Goal: Task Accomplishment & Management: Manage account settings

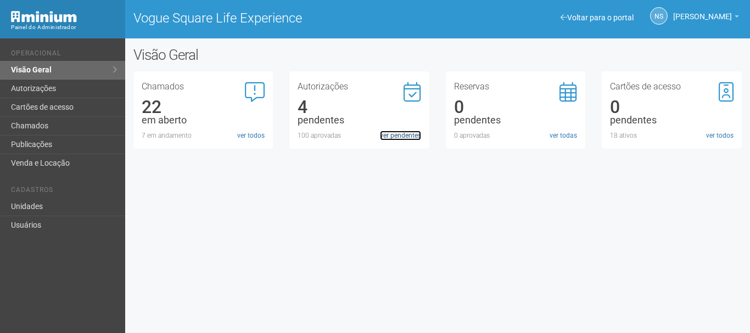
click at [392, 137] on link "ver pendentes" at bounding box center [400, 136] width 41 height 10
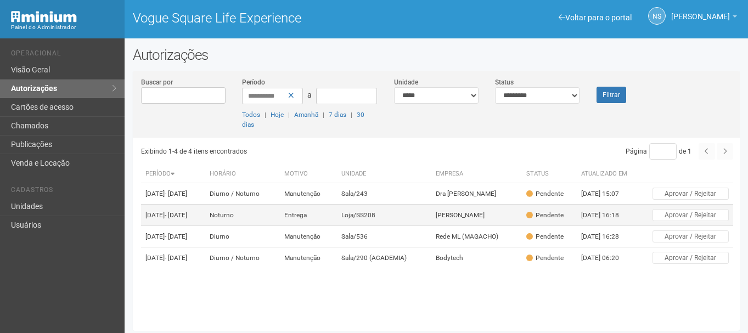
click at [304, 226] on td "Entrega" at bounding box center [308, 215] width 57 height 21
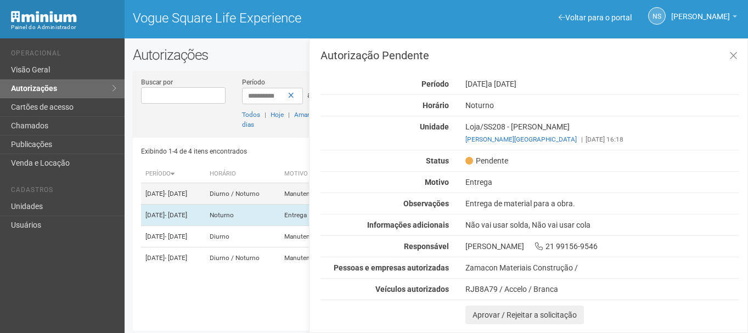
click at [183, 192] on td "14/10/2025 - 21/10/2025" at bounding box center [173, 193] width 64 height 21
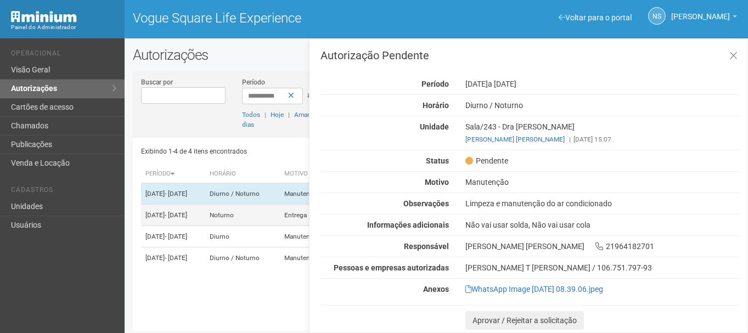
click at [205, 220] on td "15/10/2025 - 16/10/2025" at bounding box center [173, 215] width 64 height 21
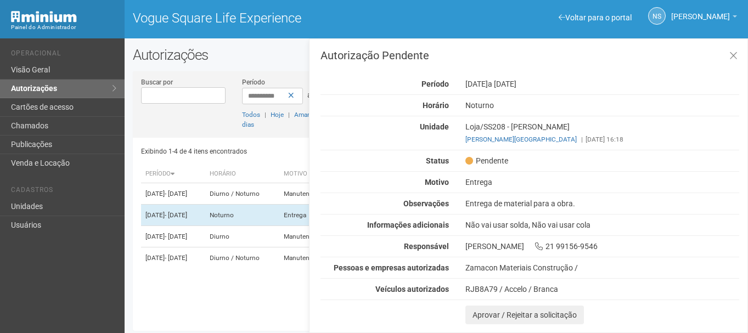
click at [494, 131] on div "Loja/SS208 - Marcela Coelho Pereira Leonardo Calandrini Lima | 14/10/2025 16:18" at bounding box center [602, 133] width 290 height 23
click at [280, 248] on td "Diurno" at bounding box center [242, 236] width 75 height 21
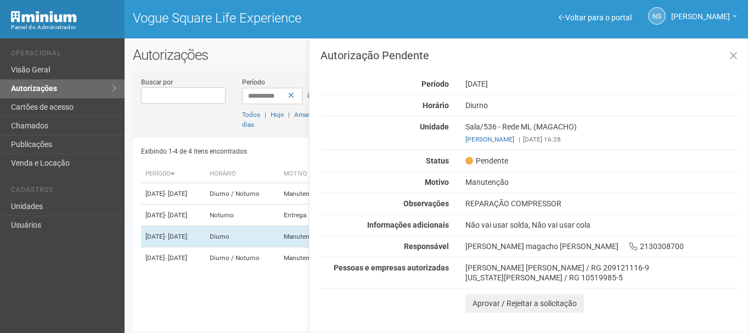
click at [582, 205] on div "REPARAÇÃO COMPRESSOR" at bounding box center [602, 204] width 290 height 10
click at [480, 271] on div "Rubens Felipe Santiago Silva / RG 209121116-9" at bounding box center [602, 268] width 274 height 10
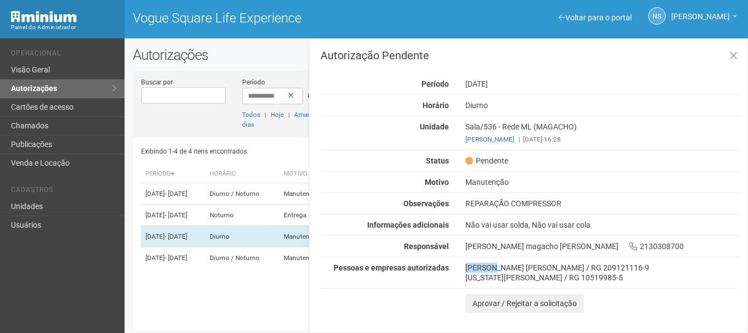
click at [480, 271] on div "Rubens Felipe Santiago Silva / RG 209121116-9" at bounding box center [602, 268] width 274 height 10
click at [280, 269] on td "Diurno / Noturno" at bounding box center [242, 258] width 75 height 21
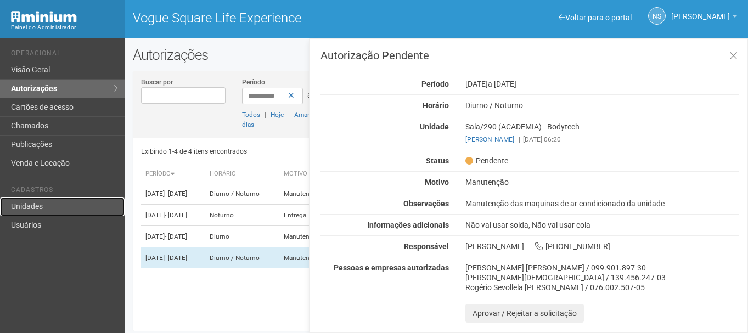
click at [60, 211] on link "Unidades" at bounding box center [62, 207] width 125 height 19
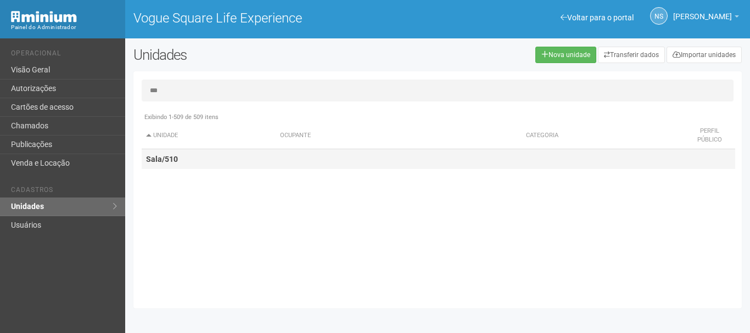
type input "***"
click at [248, 165] on td "Sala/510" at bounding box center [209, 159] width 134 height 20
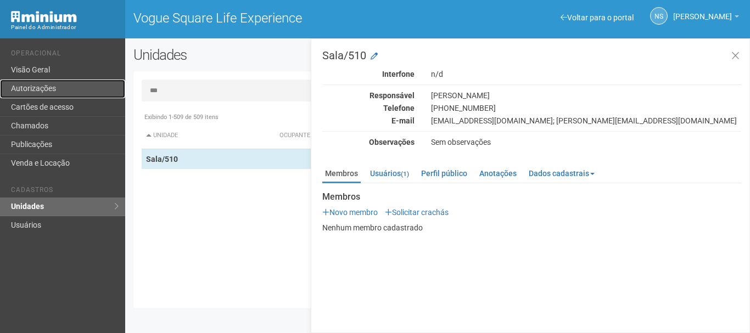
click at [41, 83] on link "Autorizações" at bounding box center [62, 89] width 125 height 19
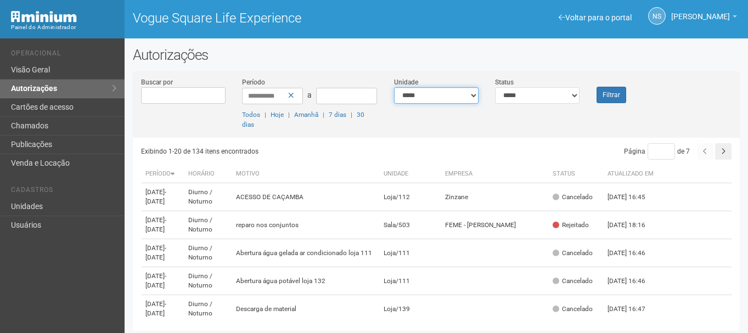
click at [471, 99] on select "**********" at bounding box center [436, 95] width 85 height 16
select select "**********"
click at [394, 87] on select "**********" at bounding box center [436, 95] width 85 height 16
click at [601, 97] on button "Filtrar" at bounding box center [612, 95] width 30 height 16
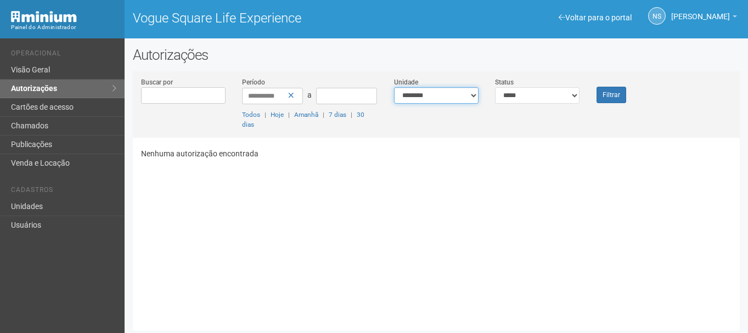
click at [458, 99] on select "**********" at bounding box center [436, 95] width 85 height 16
click at [289, 94] on icon at bounding box center [291, 96] width 6 height 8
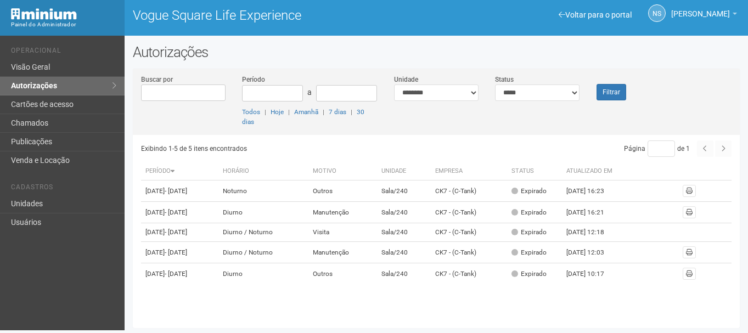
scroll to position [11, 0]
click at [457, 91] on select "**********" at bounding box center [436, 93] width 85 height 16
select select "**********"
click at [394, 85] on select "**********" at bounding box center [436, 93] width 85 height 16
click at [619, 90] on button "Filtrar" at bounding box center [612, 92] width 30 height 16
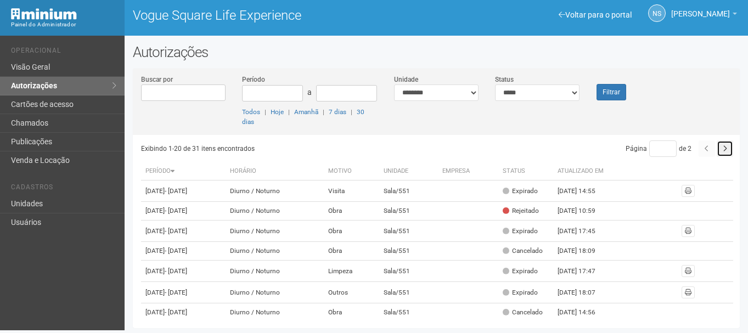
click at [722, 153] on button "button" at bounding box center [725, 148] width 16 height 16
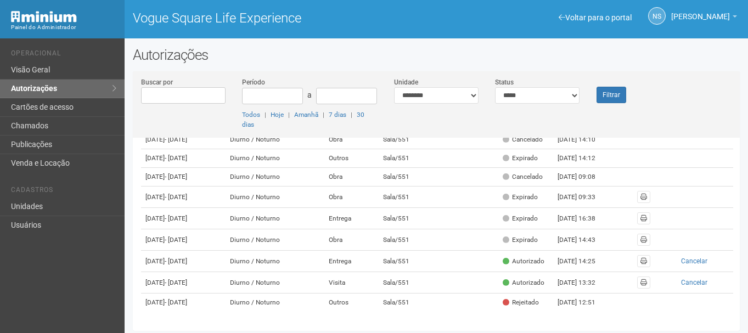
scroll to position [3, 0]
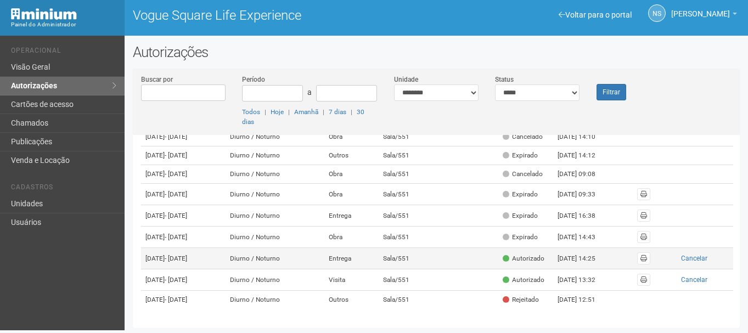
click at [493, 248] on td at bounding box center [467, 258] width 61 height 21
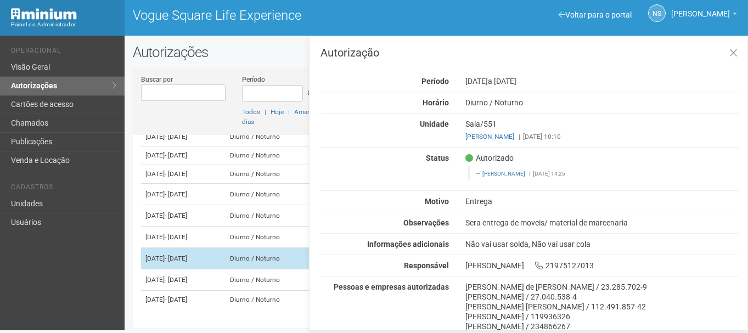
scroll to position [32, 0]
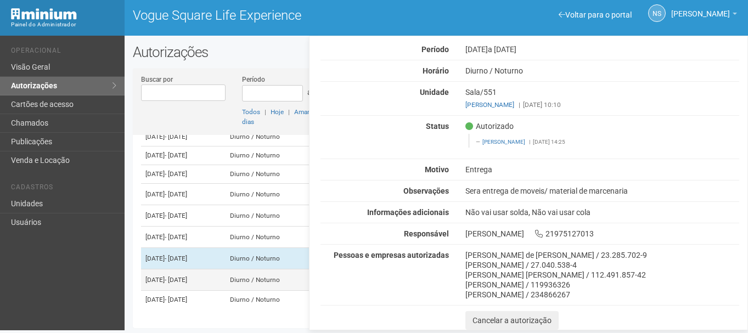
click at [271, 269] on td "Diurno / Noturno" at bounding box center [275, 279] width 98 height 21
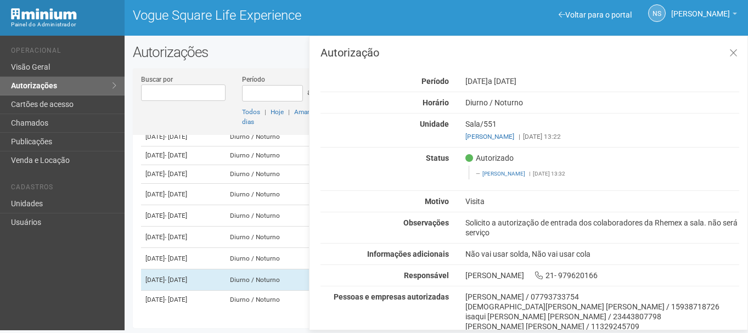
scroll to position [52, 0]
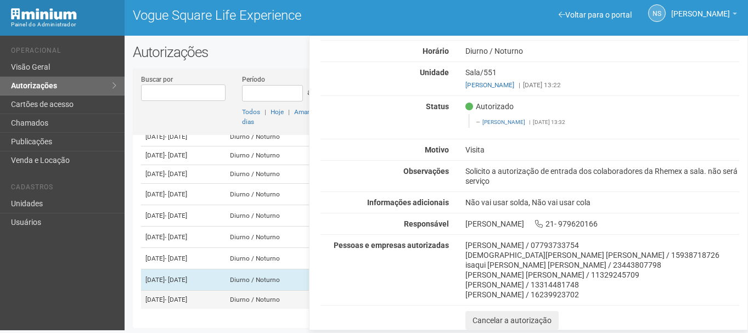
click at [226, 296] on td "13/10/2025 - 28/10/2025" at bounding box center [183, 300] width 85 height 19
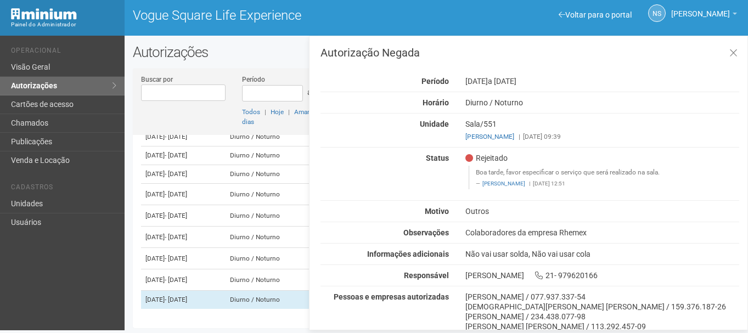
click at [466, 307] on div "Jésus da Silva Simões / 159.376.187-26" at bounding box center [602, 307] width 274 height 10
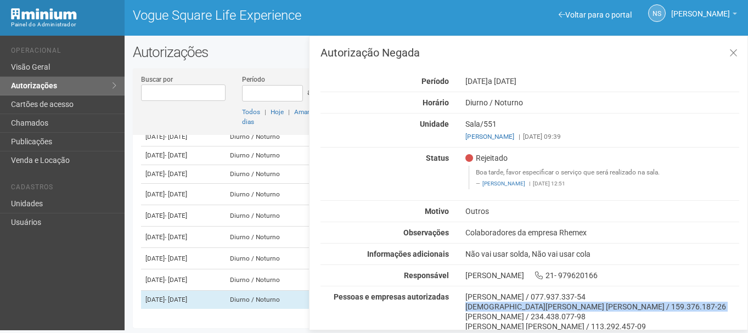
drag, startPoint x: 466, startPoint y: 307, endPoint x: 486, endPoint y: 302, distance: 19.8
click at [486, 302] on div "Jésus da Silva Simões / 159.376.187-26" at bounding box center [602, 307] width 274 height 10
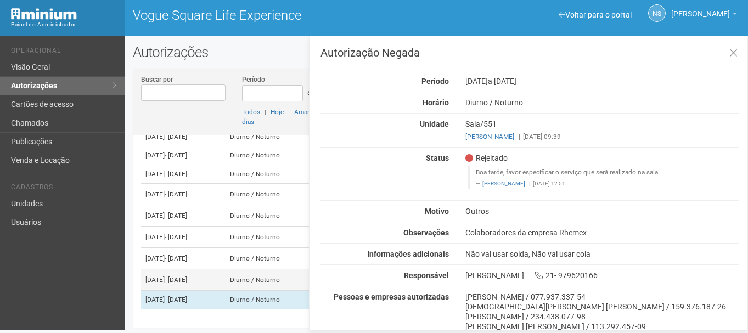
click at [187, 276] on span "- 28/10/2025" at bounding box center [176, 280] width 23 height 8
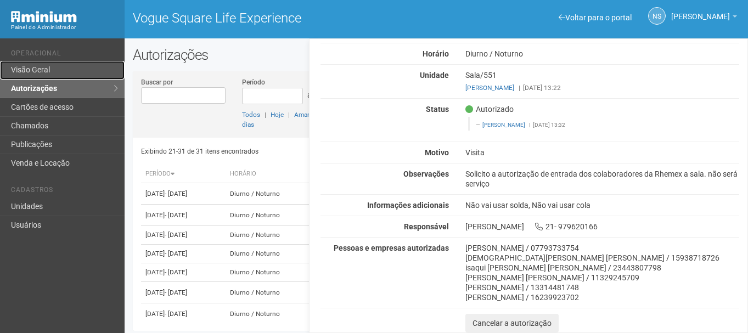
click at [64, 66] on link "Visão Geral" at bounding box center [62, 70] width 125 height 19
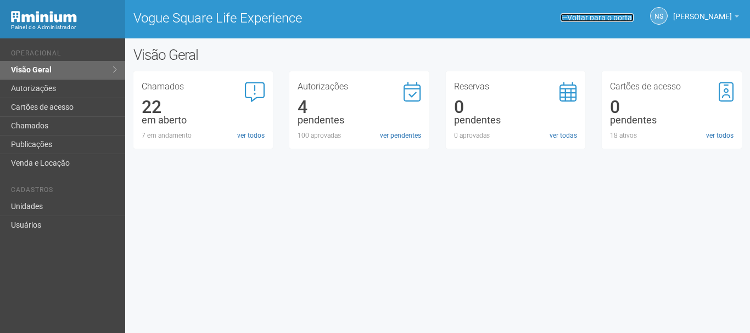
click at [611, 19] on link "Voltar para o portal" at bounding box center [596, 17] width 73 height 9
click at [589, 15] on link "Voltar para o portal" at bounding box center [596, 17] width 73 height 9
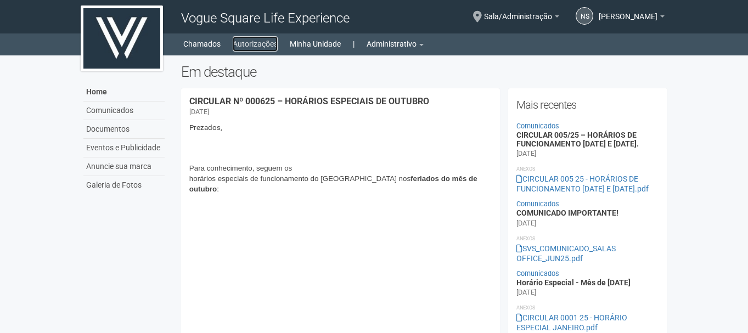
click at [246, 40] on link "Autorizações" at bounding box center [255, 43] width 45 height 15
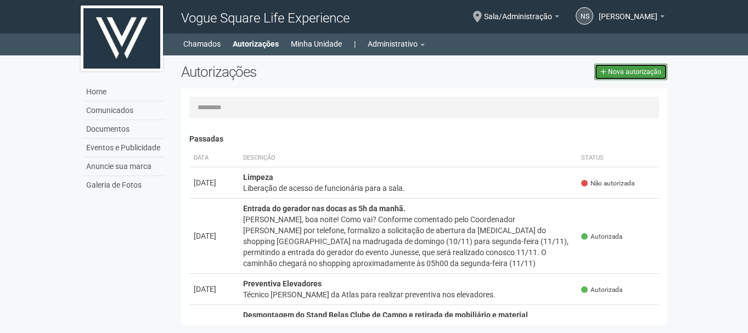
click at [630, 70] on span "Nova autorização" at bounding box center [634, 72] width 53 height 8
select select "**"
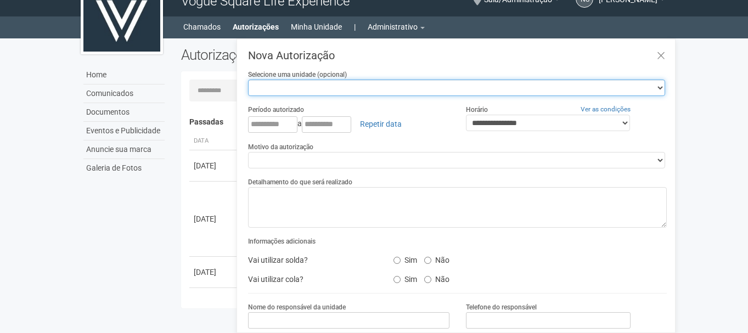
click at [478, 92] on select "**********" at bounding box center [456, 88] width 417 height 16
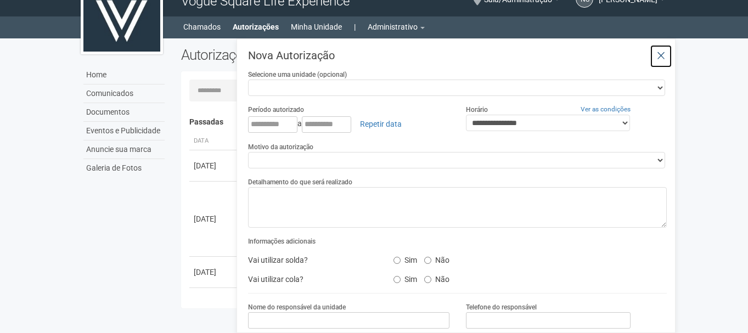
click at [657, 54] on icon at bounding box center [661, 55] width 8 height 11
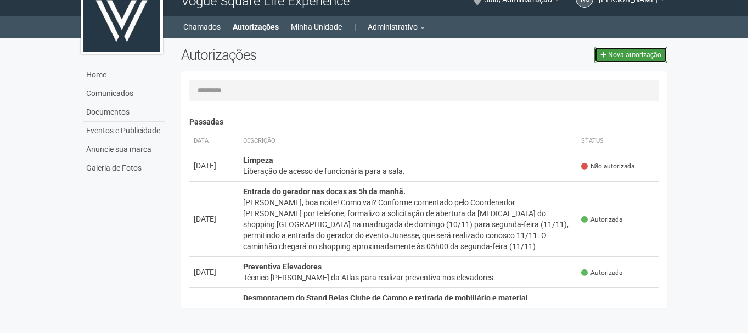
click at [621, 59] on link "Nova autorização" at bounding box center [630, 55] width 73 height 16
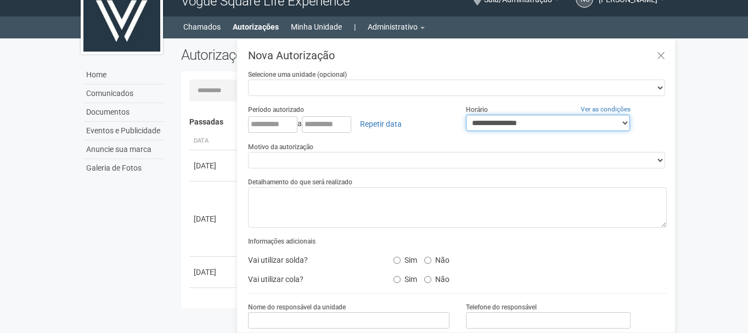
click at [501, 126] on select "**********" at bounding box center [548, 123] width 164 height 16
click at [311, 23] on link "Minha Unidade" at bounding box center [316, 26] width 51 height 15
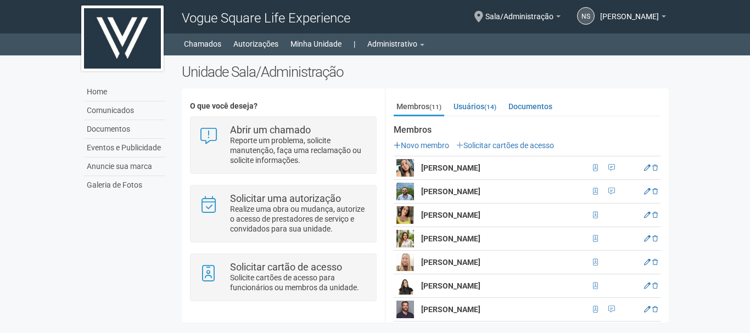
scroll to position [194, 0]
click at [417, 140] on link "Novo membro" at bounding box center [421, 144] width 55 height 9
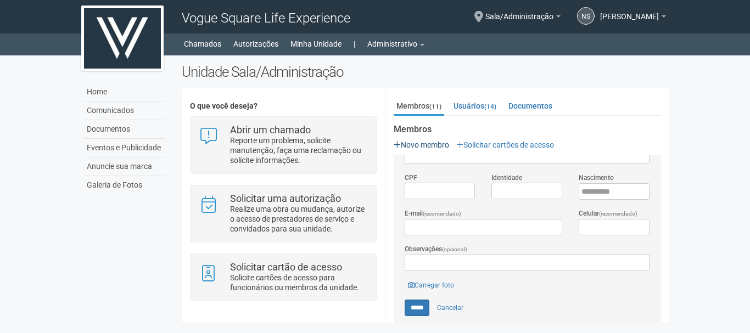
scroll to position [0, 0]
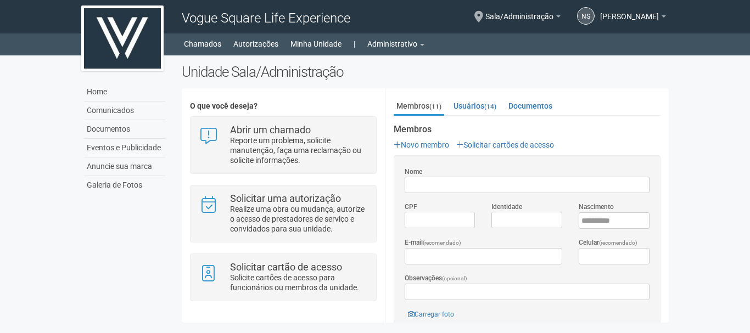
click at [437, 200] on div "Nome" at bounding box center [526, 183] width 261 height 35
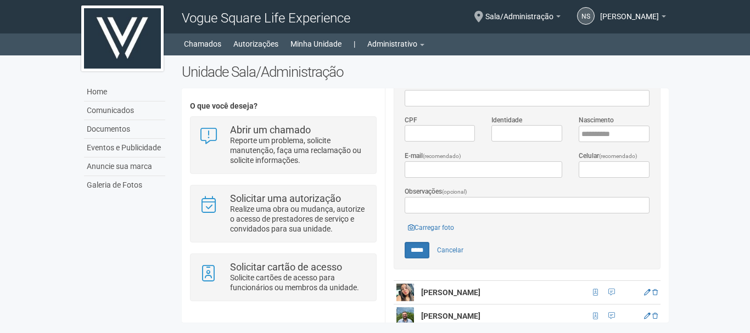
scroll to position [281, 0]
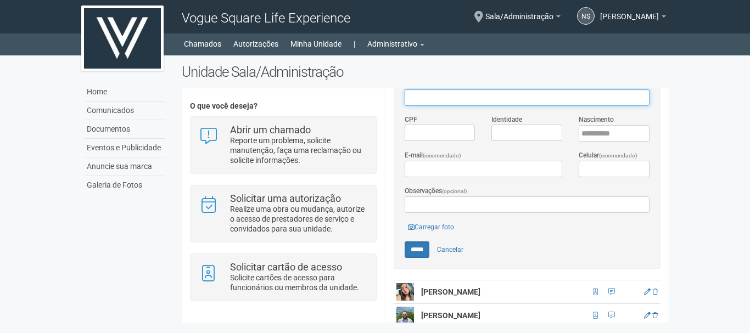
click at [428, 97] on input "Nome" at bounding box center [526, 97] width 245 height 16
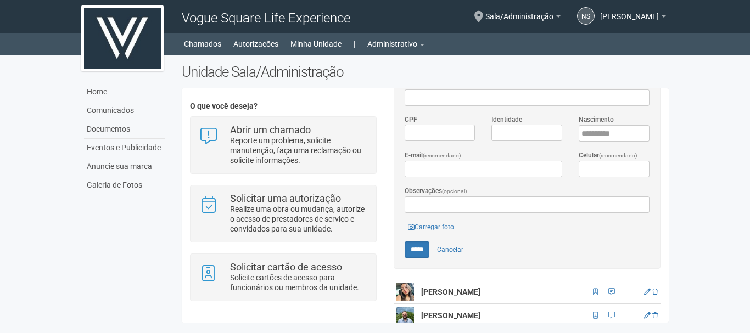
click at [516, 244] on div "***** Cancelar" at bounding box center [526, 249] width 245 height 16
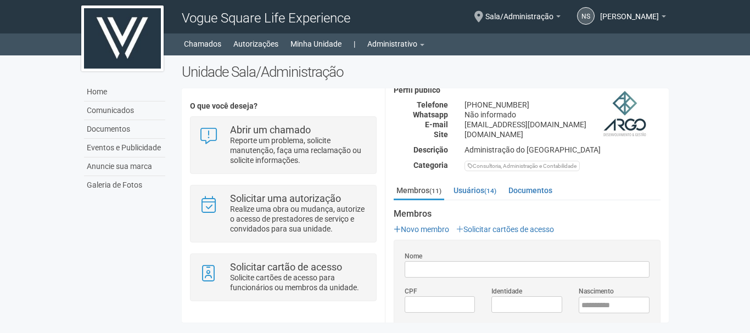
scroll to position [98, 0]
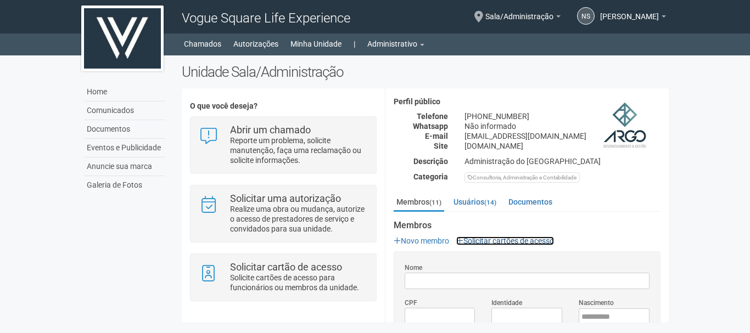
click at [503, 241] on link "Solicitar cartões de acesso" at bounding box center [505, 241] width 98 height 9
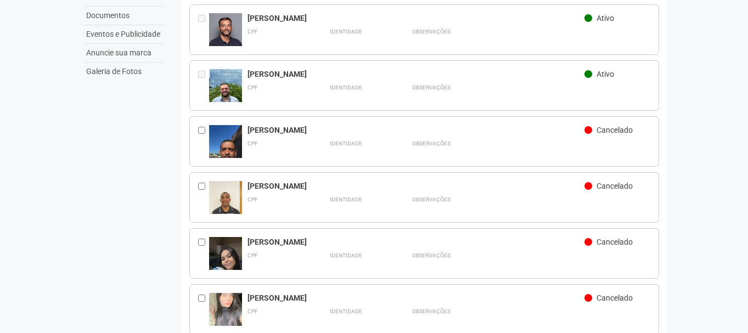
scroll to position [114, 0]
click at [206, 135] on div at bounding box center [203, 141] width 11 height 33
click at [201, 125] on div at bounding box center [203, 141] width 11 height 33
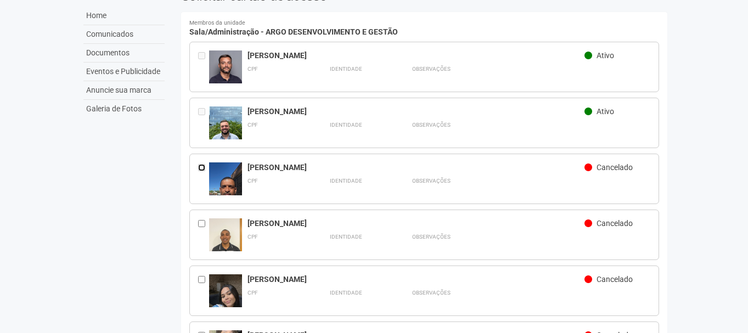
scroll to position [0, 0]
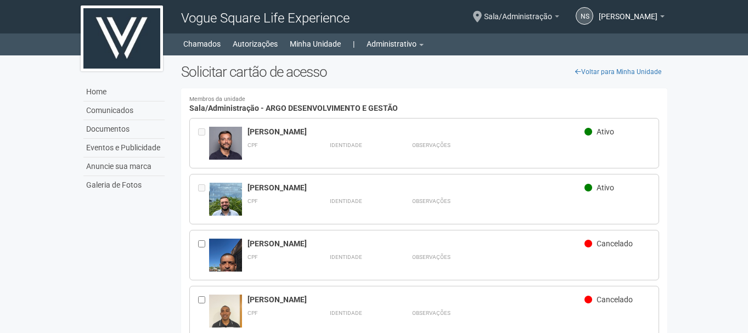
click at [535, 14] on span "Sala/Administração" at bounding box center [518, 11] width 68 height 19
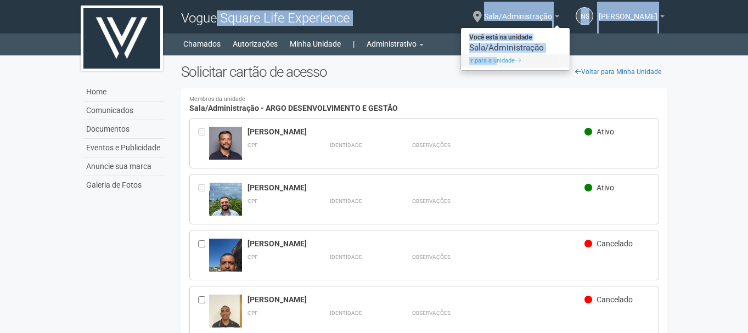
drag, startPoint x: 215, startPoint y: 14, endPoint x: 514, endPoint y: 61, distance: 302.3
click at [514, 33] on div "Vogue Square Life Experience NS [PERSON_NAME] [PERSON_NAME] [PERSON_NAME][EMAIL…" at bounding box center [374, 16] width 604 height 33
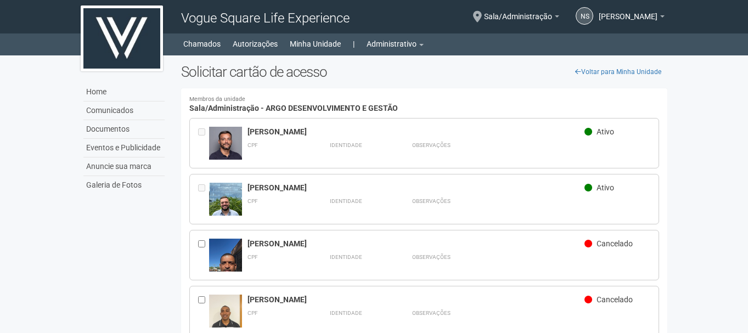
click at [509, 24] on div "Sala/Administração Você está na unidade Sala/Administração Ir para a unidade" at bounding box center [521, 18] width 75 height 32
click at [508, 14] on span "Sala/Administração" at bounding box center [518, 11] width 68 height 19
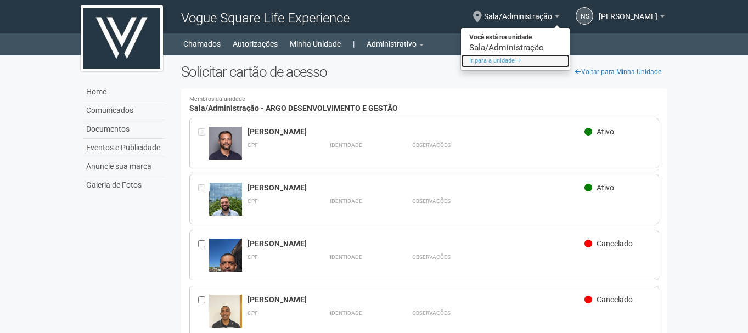
click at [516, 59] on link "Ir para a unidade" at bounding box center [515, 60] width 109 height 13
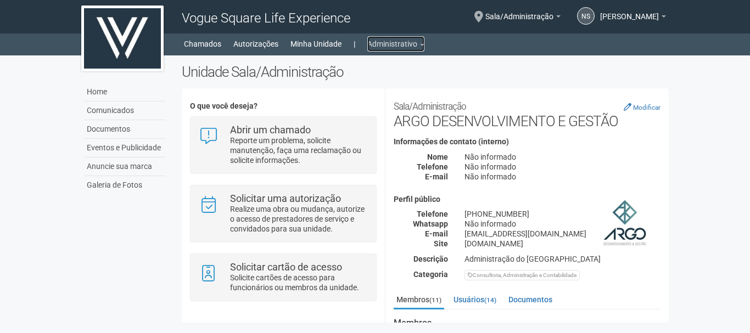
click at [384, 38] on link "Administrativo" at bounding box center [395, 43] width 57 height 15
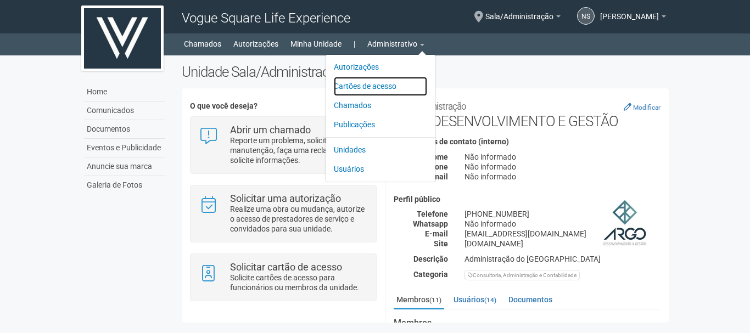
click at [362, 86] on link "Cartões de acesso" at bounding box center [380, 86] width 93 height 19
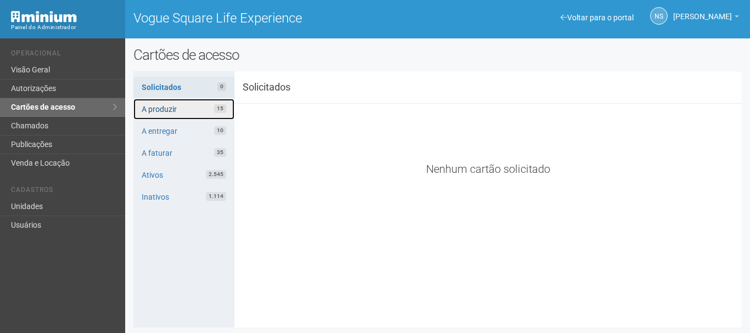
click at [210, 109] on link "A produzir 15" at bounding box center [184, 109] width 102 height 21
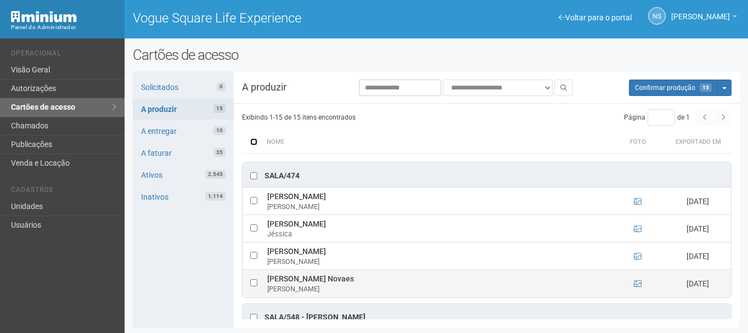
scroll to position [367, 0]
